Goal: Go to known website: Access a specific website the user already knows

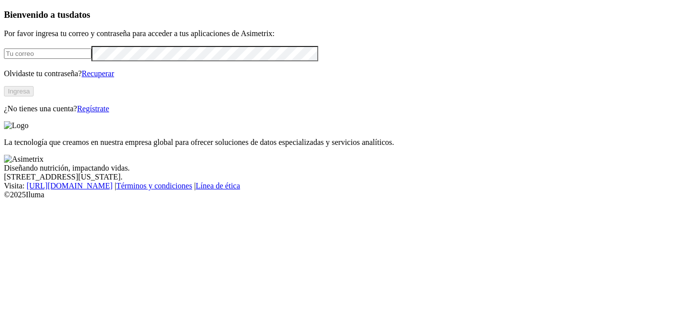
type input "[PERSON_NAME][EMAIL_ADDRESS][PERSON_NAME][PERSON_NAME][DOMAIN_NAME]"
click at [34, 96] on button "Ingresa" at bounding box center [19, 91] width 30 height 10
